Goal: Find specific page/section: Find specific page/section

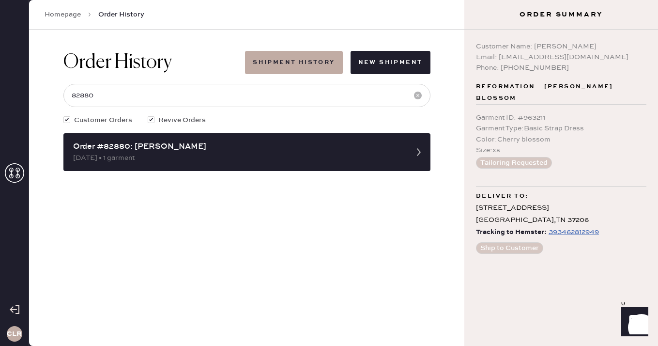
click at [16, 173] on icon at bounding box center [14, 172] width 19 height 19
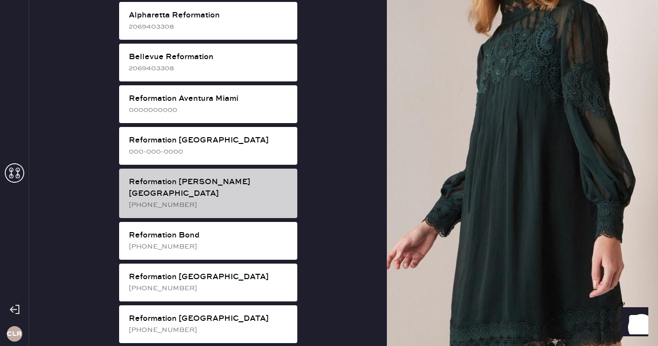
scroll to position [12, 0]
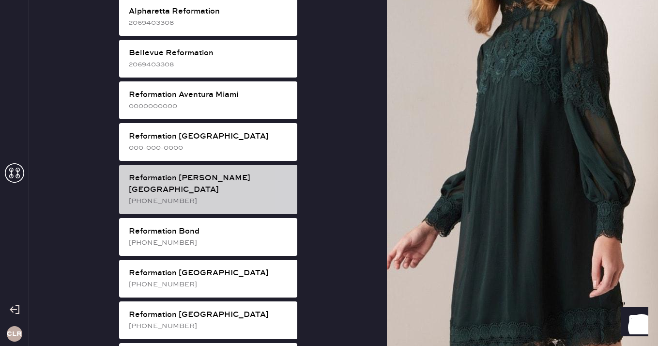
click at [234, 182] on div "Reformation [PERSON_NAME][GEOGRAPHIC_DATA]" at bounding box center [209, 183] width 161 height 23
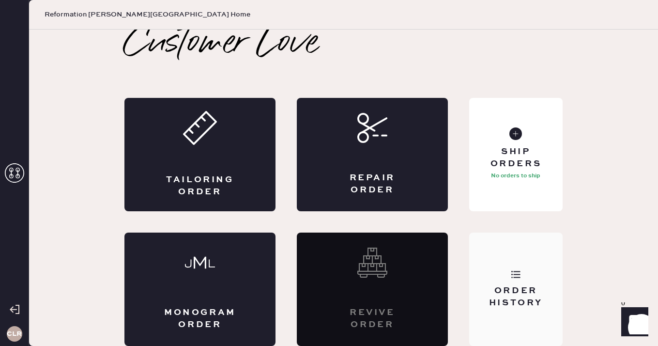
click at [500, 285] on div "Order History" at bounding box center [516, 297] width 78 height 24
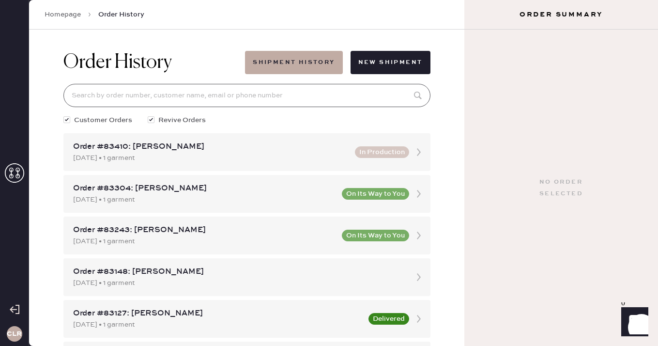
click at [278, 93] on input at bounding box center [246, 95] width 367 height 23
paste input "82617"
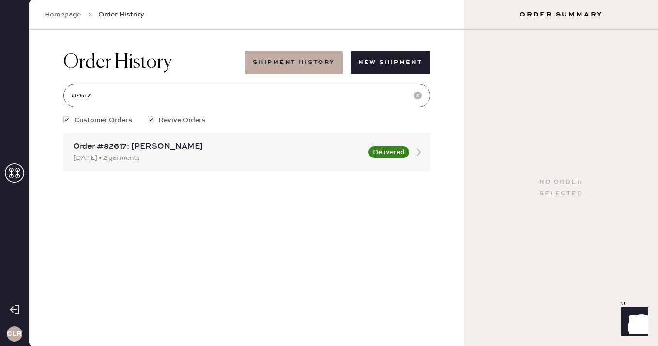
click at [265, 96] on input "82617" at bounding box center [246, 95] width 367 height 23
type input "82617"
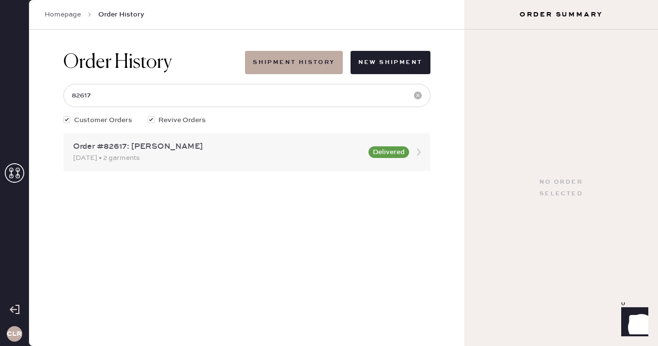
click at [206, 146] on div "Order #82617: [PERSON_NAME]" at bounding box center [218, 147] width 290 height 12
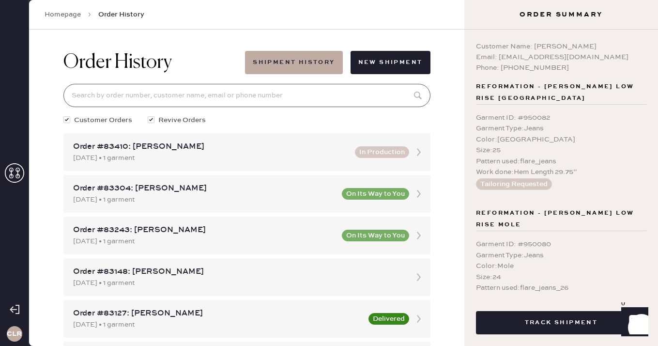
click at [216, 96] on input at bounding box center [246, 95] width 367 height 23
paste input "82617"
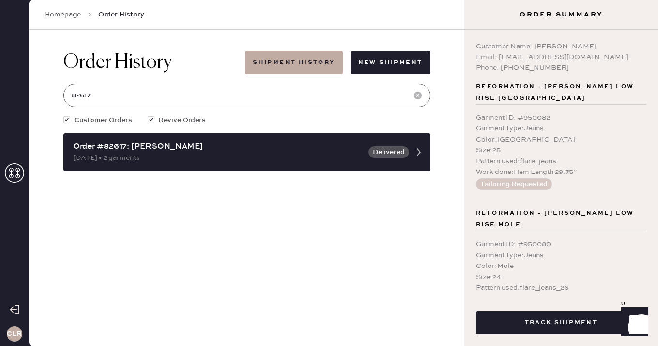
type input "82617"
drag, startPoint x: 534, startPoint y: 46, endPoint x: 608, endPoint y: 47, distance: 74.6
click at [608, 47] on div "Customer Name: [PERSON_NAME]" at bounding box center [561, 46] width 171 height 11
copy div "[PERSON_NAME]"
click at [521, 72] on div "Phone: [PHONE_NUMBER]" at bounding box center [561, 67] width 171 height 11
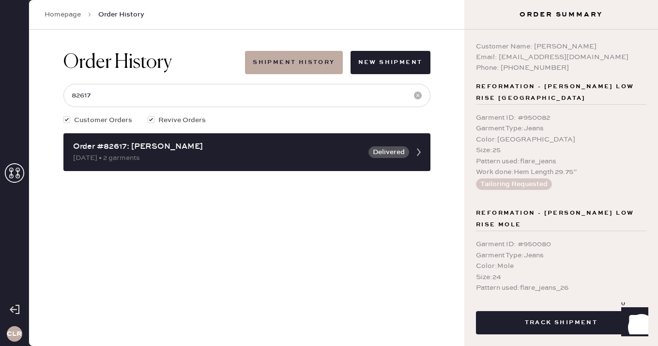
click at [521, 72] on div "Phone: [PHONE_NUMBER]" at bounding box center [561, 67] width 171 height 11
copy div "9546737500"
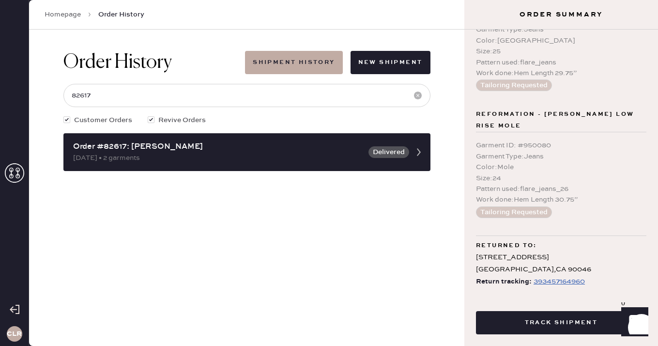
click at [565, 173] on div "Size : 24" at bounding box center [561, 178] width 171 height 11
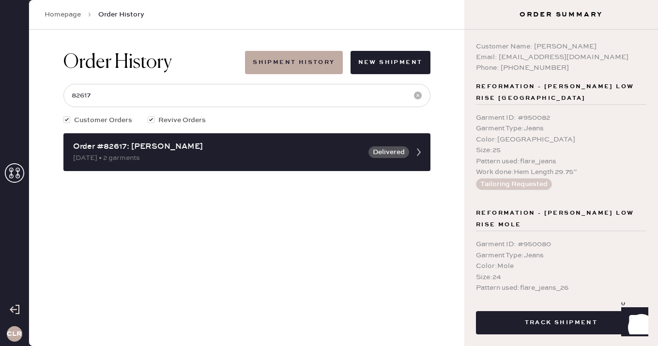
drag, startPoint x: 535, startPoint y: 44, endPoint x: 608, endPoint y: 44, distance: 73.6
click at [608, 44] on div "Customer Name: [PERSON_NAME]" at bounding box center [561, 46] width 171 height 11
copy div "[PERSON_NAME]"
drag, startPoint x: 498, startPoint y: 56, endPoint x: 619, endPoint y: 56, distance: 121.1
click at [619, 56] on div "Email: [EMAIL_ADDRESS][DOMAIN_NAME]" at bounding box center [561, 57] width 171 height 11
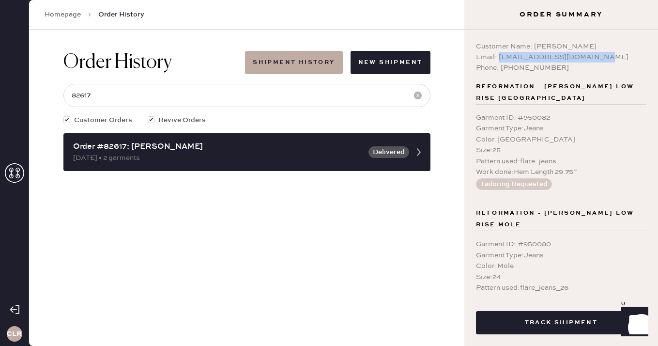
copy div "[EMAIL_ADDRESS][DOMAIN_NAME]"
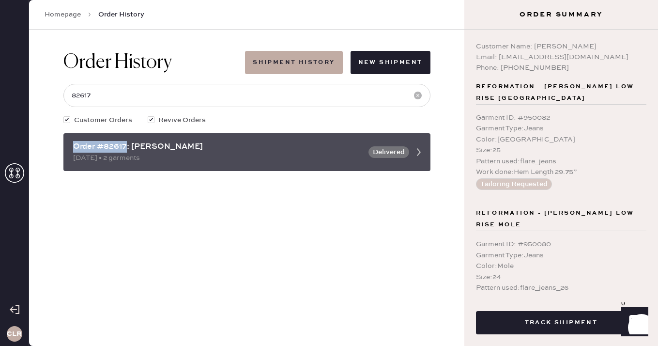
drag, startPoint x: 127, startPoint y: 146, endPoint x: 65, endPoint y: 145, distance: 62.0
click at [65, 145] on div "Order #82617: [PERSON_NAME] [DATE] • 2 garments Delivered" at bounding box center [246, 152] width 367 height 38
copy div "Order #82617"
